Goal: Find specific page/section: Find specific page/section

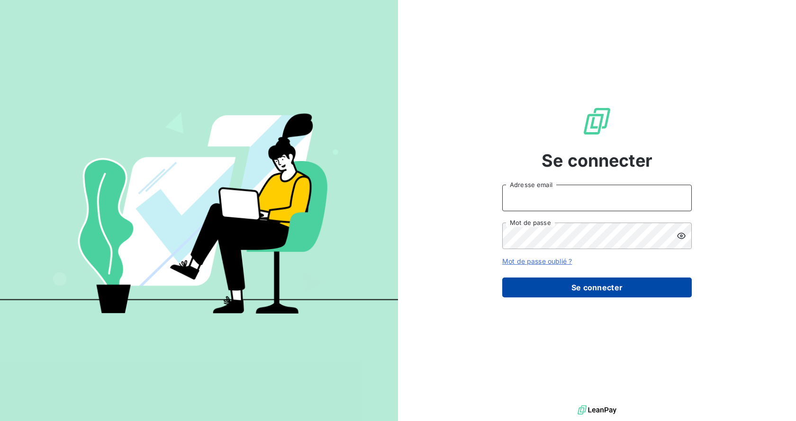
type input "[EMAIL_ADDRESS][DOMAIN_NAME]"
click at [573, 287] on button "Se connecter" at bounding box center [598, 288] width 190 height 20
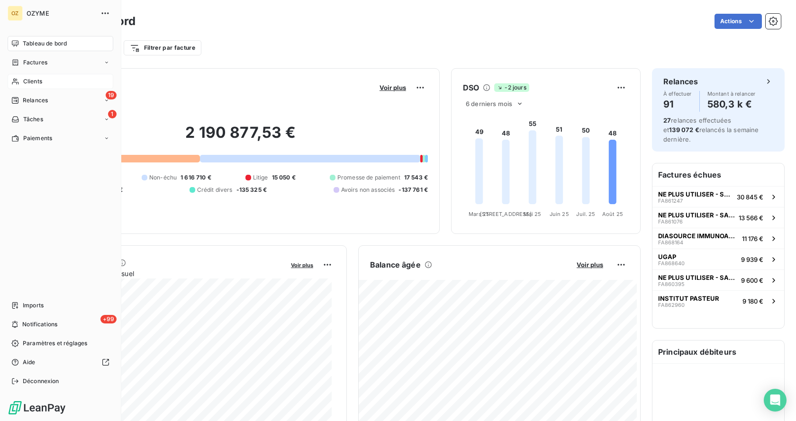
click at [32, 76] on div "Clients" at bounding box center [61, 81] width 106 height 15
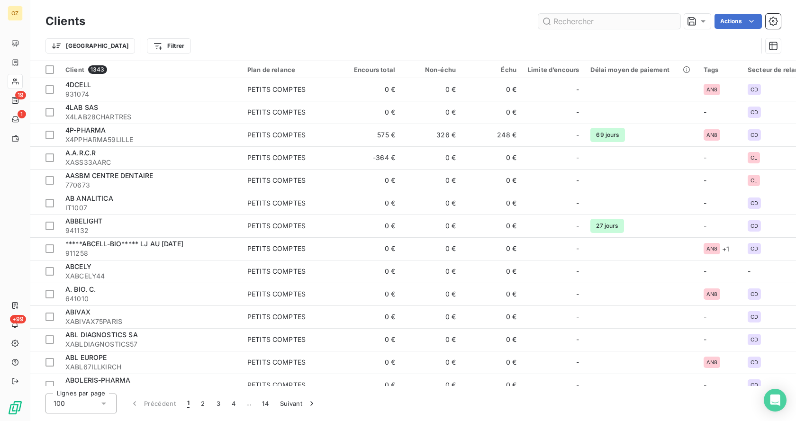
click at [562, 23] on input "text" at bounding box center [610, 21] width 142 height 15
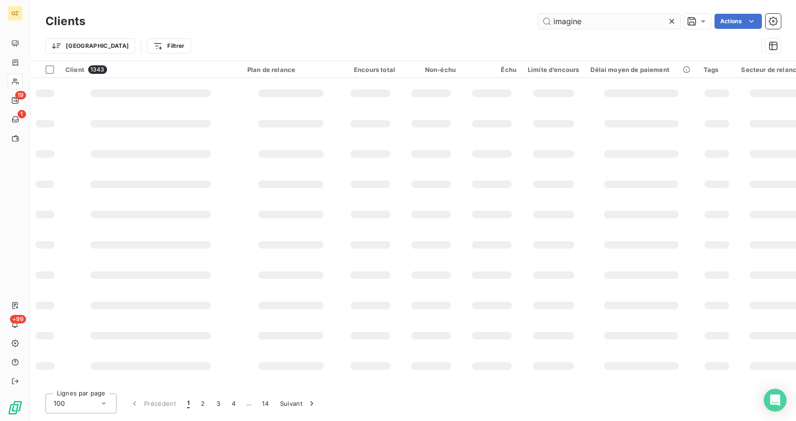
type input "imagine"
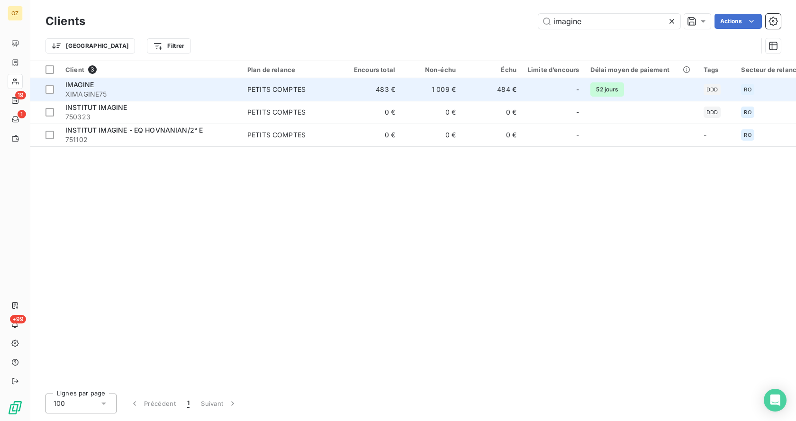
click at [137, 91] on span "XIMAGINE75" at bounding box center [150, 94] width 171 height 9
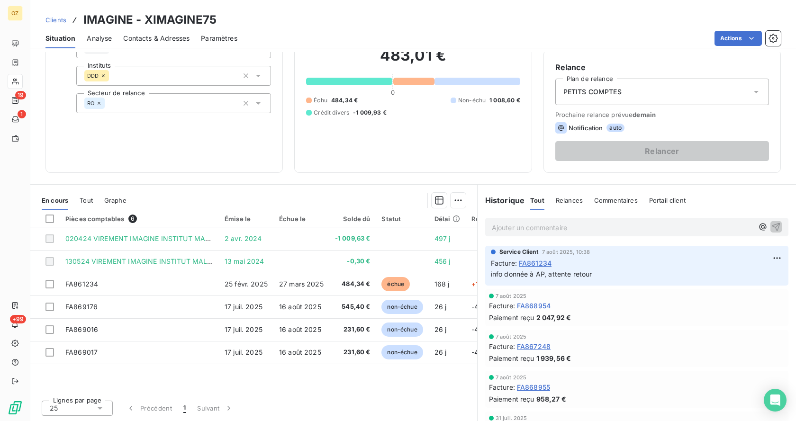
click at [611, 270] on p "info donnée à AP, attente retour" at bounding box center [637, 274] width 292 height 11
click at [524, 275] on span "info donnée à AP, attente retour" at bounding box center [541, 274] width 101 height 8
click at [531, 167] on div "Informations client Propriétés Client Tags DDD Instituts DDD Secteur de relance…" at bounding box center [413, 76] width 766 height 194
click at [761, 257] on html "OZ 19 1 +99 Clients IMAGINE - XIMAGINE75 Situation Analyse Contacts & Adresses …" at bounding box center [398, 210] width 796 height 421
click at [558, 174] on html "OZ 19 1 +99 Clients IMAGINE - XIMAGINE75 Situation Analyse Contacts & Adresses …" at bounding box center [398, 210] width 796 height 421
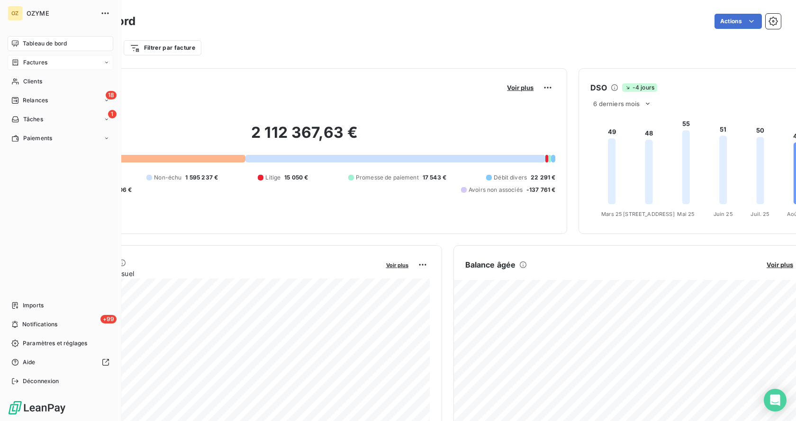
click at [37, 67] on div "Factures" at bounding box center [61, 62] width 106 height 15
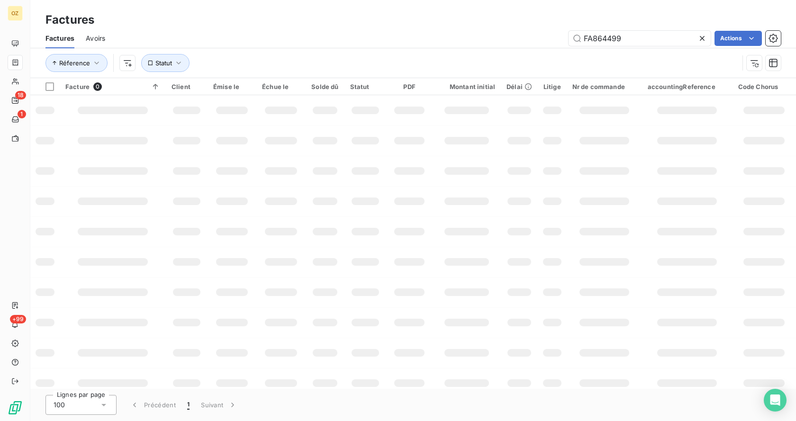
drag, startPoint x: 625, startPoint y: 33, endPoint x: 484, endPoint y: 14, distance: 143.0
click at [484, 14] on div "Factures Factures Avoirs FA864499 Actions Réference Statut" at bounding box center [413, 39] width 766 height 78
type input "FA869176"
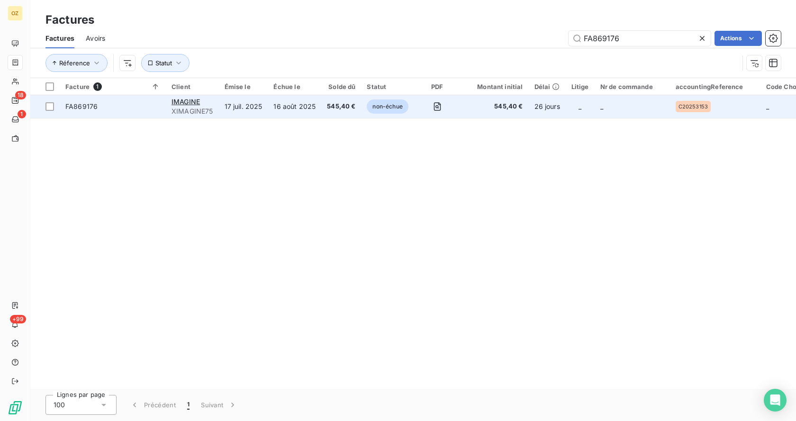
click at [277, 110] on td "16 août 2025" at bounding box center [295, 106] width 54 height 23
